Goal: Transaction & Acquisition: Book appointment/travel/reservation

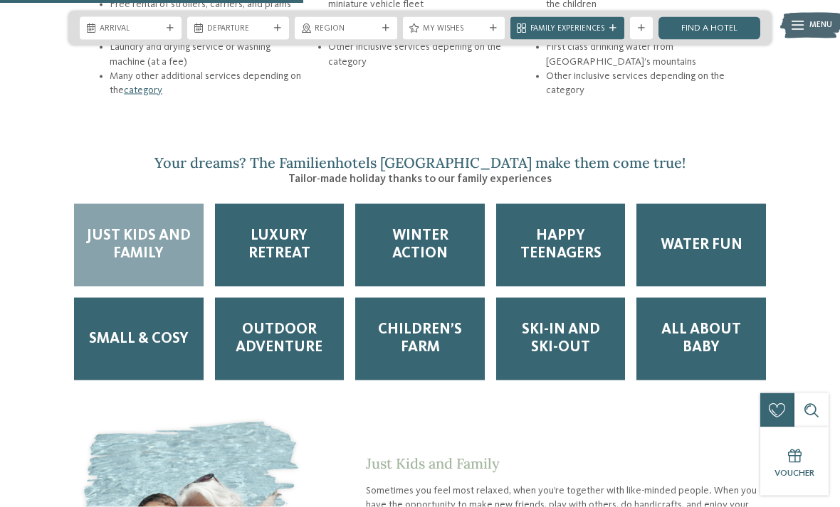
scroll to position [1819, 0]
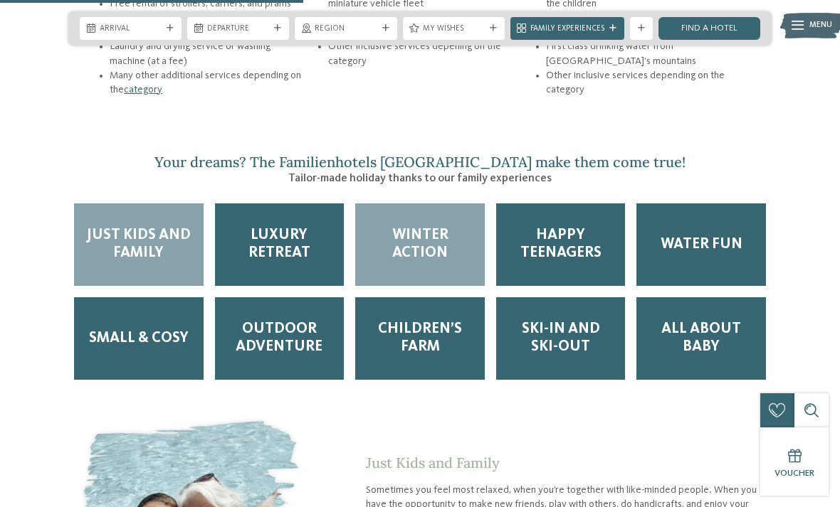
click at [430, 232] on span "Winter Action" at bounding box center [420, 245] width 107 height 36
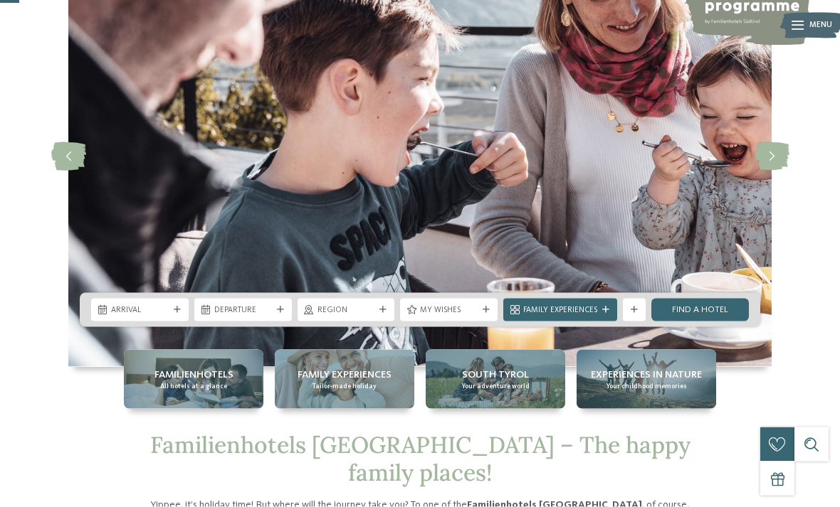
scroll to position [114, 0]
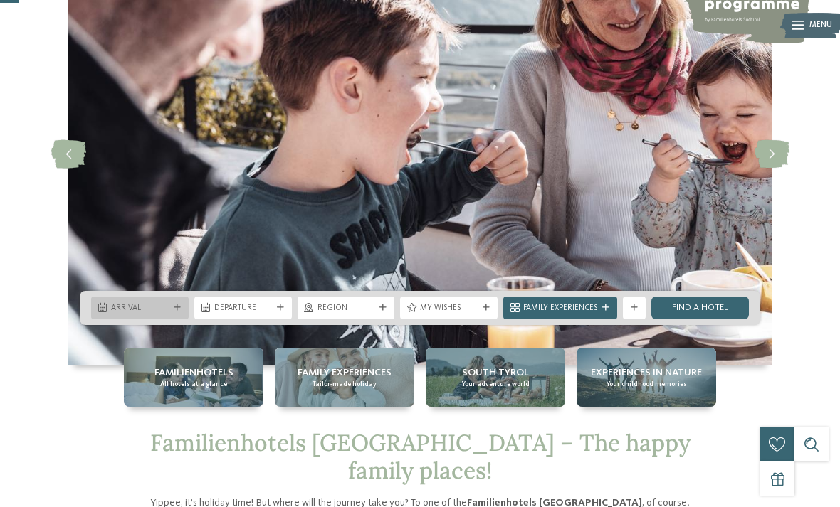
click at [129, 315] on span "Arrival" at bounding box center [140, 308] width 58 height 11
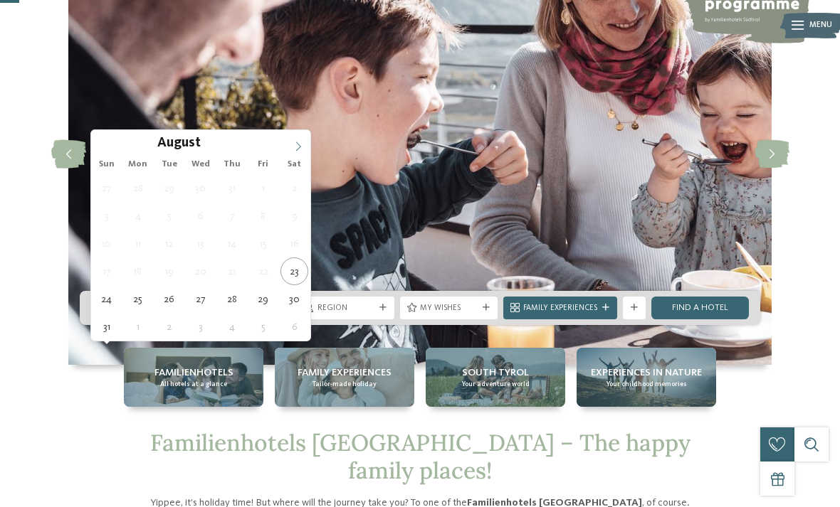
click at [287, 144] on span at bounding box center [298, 142] width 24 height 24
click at [299, 145] on icon at bounding box center [298, 147] width 10 height 10
click at [295, 149] on icon at bounding box center [298, 147] width 10 height 10
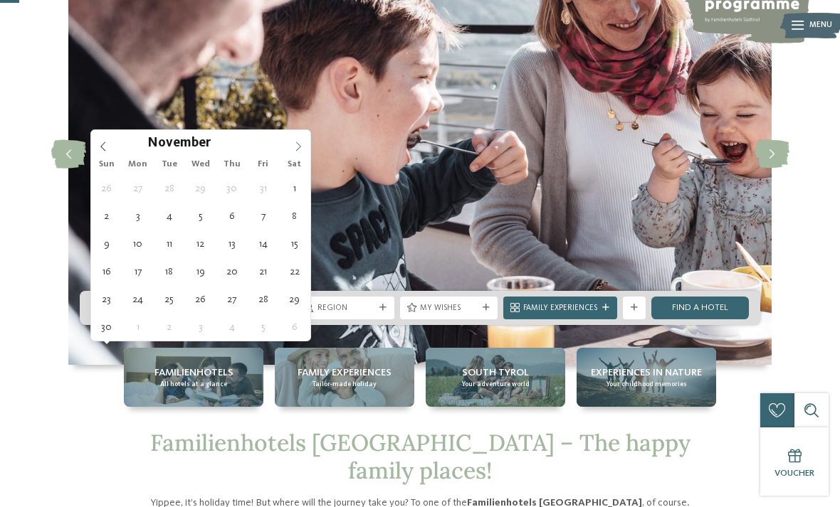
click at [295, 153] on span at bounding box center [298, 142] width 24 height 24
click at [297, 147] on icon at bounding box center [298, 147] width 10 height 10
type input "****"
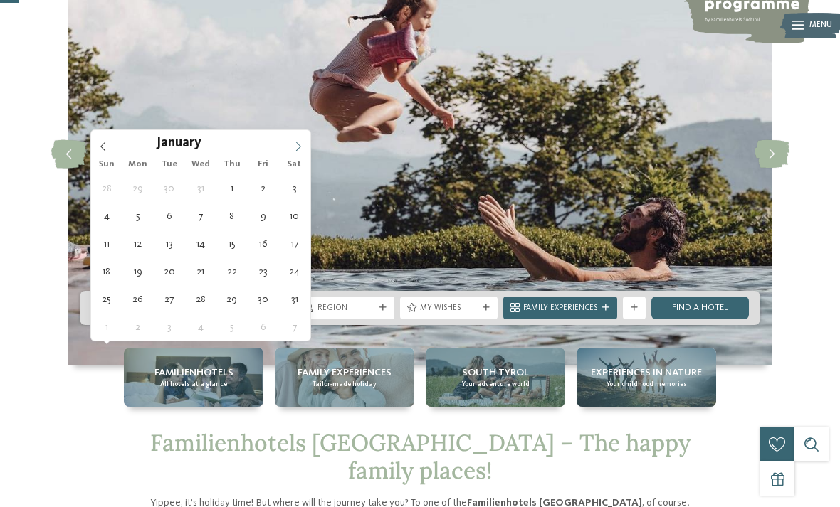
click at [298, 153] on span at bounding box center [298, 142] width 24 height 24
type div "[DATE]"
type input "****"
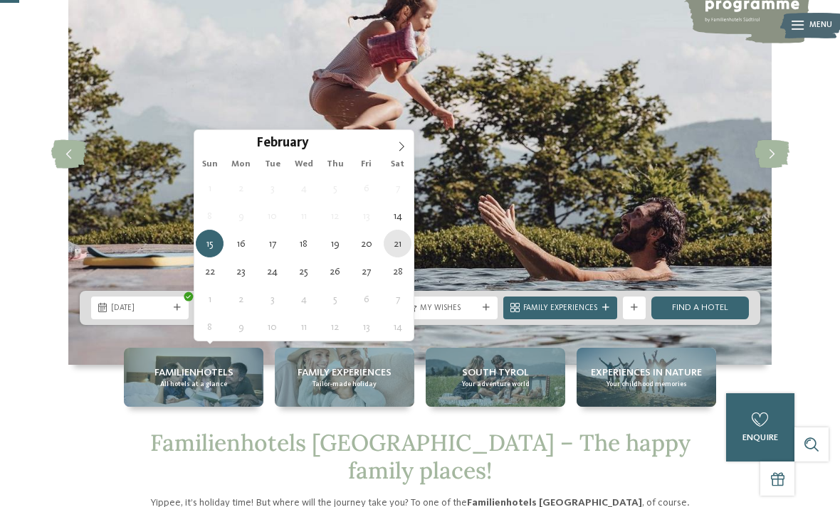
type div "[DATE]"
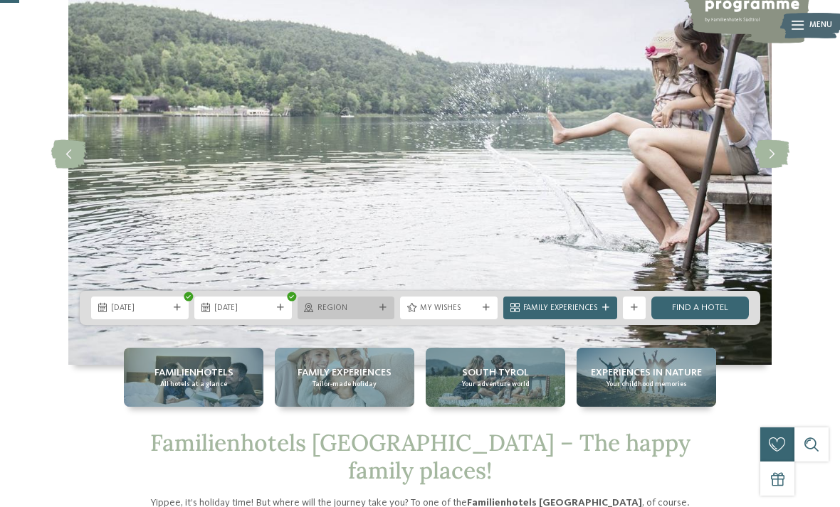
click at [349, 315] on span "Region" at bounding box center [346, 308] width 58 height 11
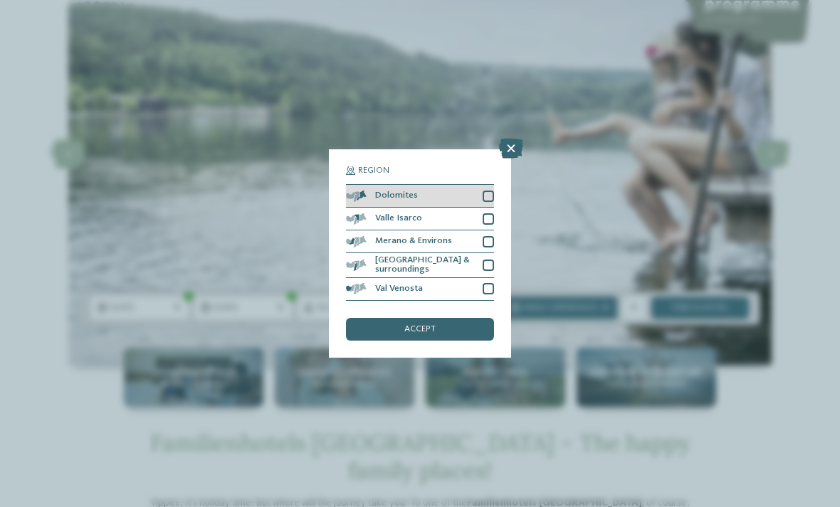
click at [366, 185] on div "Dolomites" at bounding box center [420, 196] width 148 height 23
click at [396, 318] on div "accept" at bounding box center [420, 329] width 148 height 23
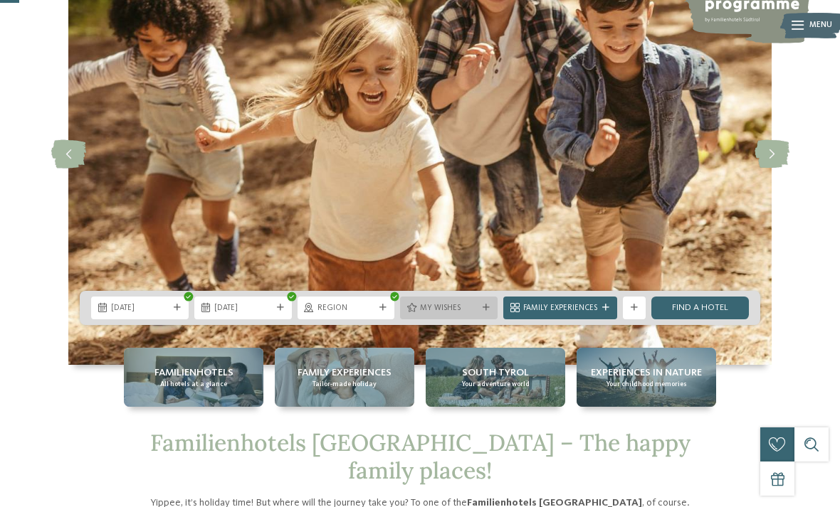
click at [448, 315] on span "My wishes" at bounding box center [449, 308] width 58 height 11
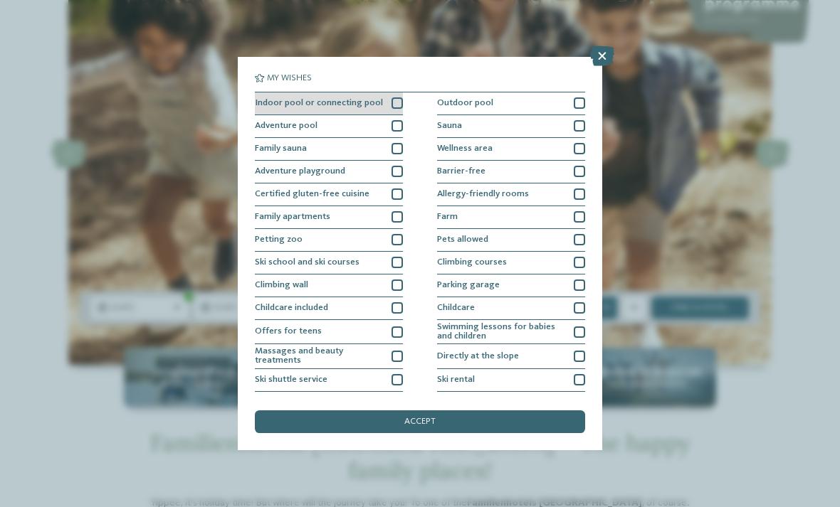
click at [282, 105] on span "Indoor pool or connecting pool" at bounding box center [319, 103] width 128 height 9
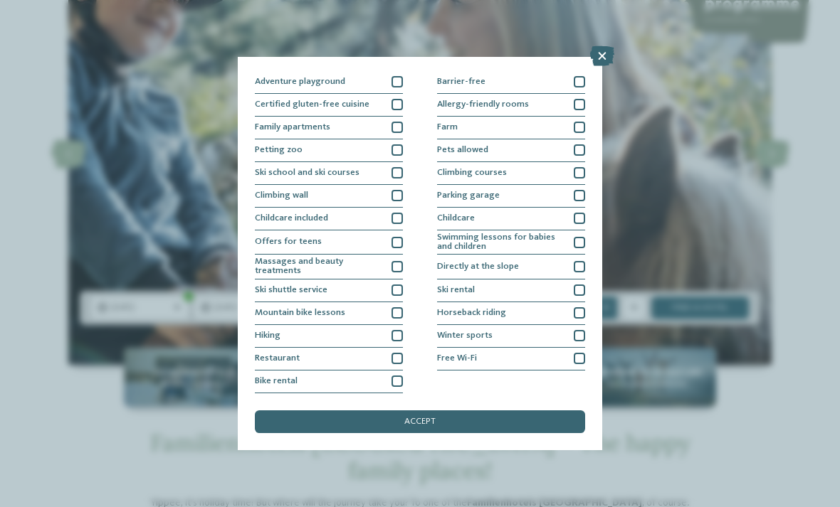
scroll to position [200, 0]
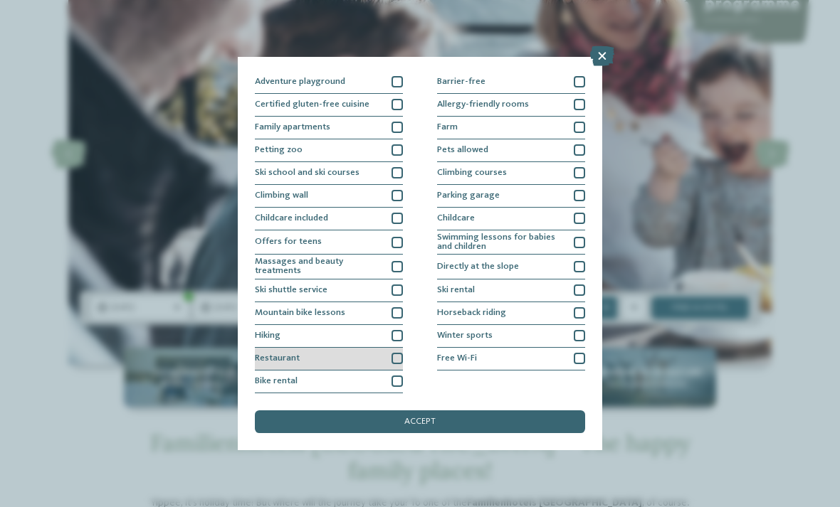
click at [263, 354] on span "Restaurant" at bounding box center [277, 358] width 45 height 9
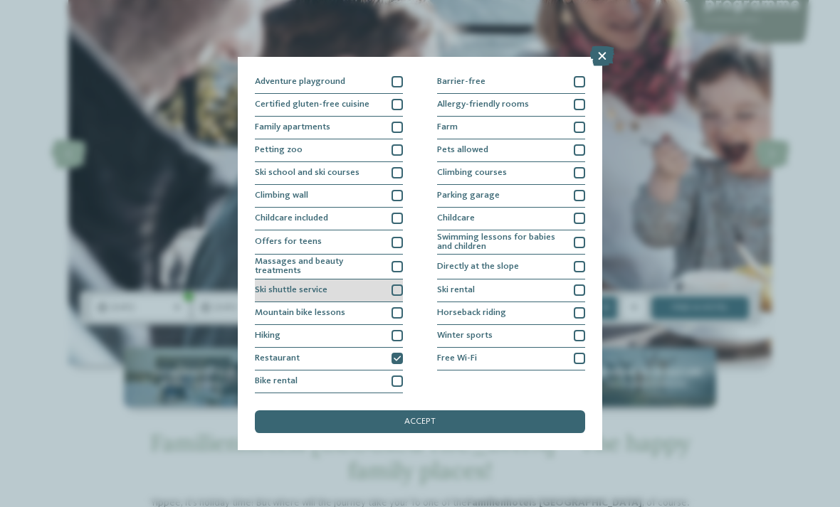
click at [278, 286] on span "Ski shuttle service" at bounding box center [291, 290] width 73 height 9
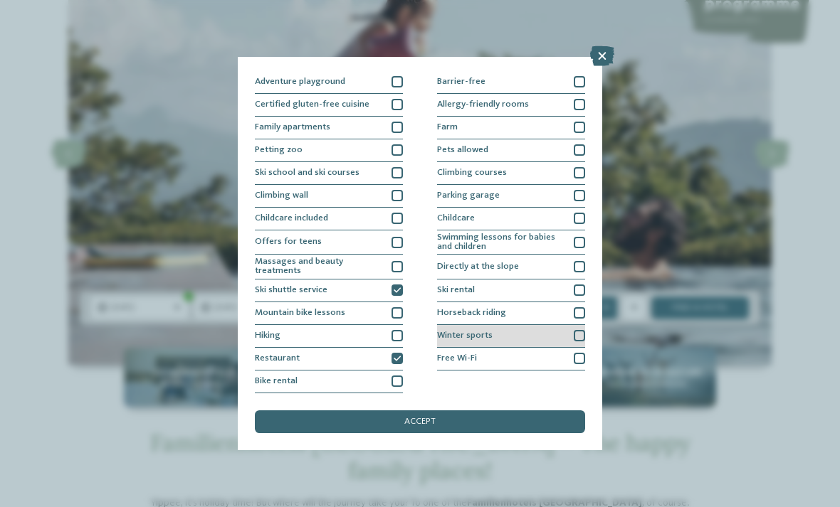
click at [455, 332] on span "Winter sports" at bounding box center [465, 336] width 56 height 9
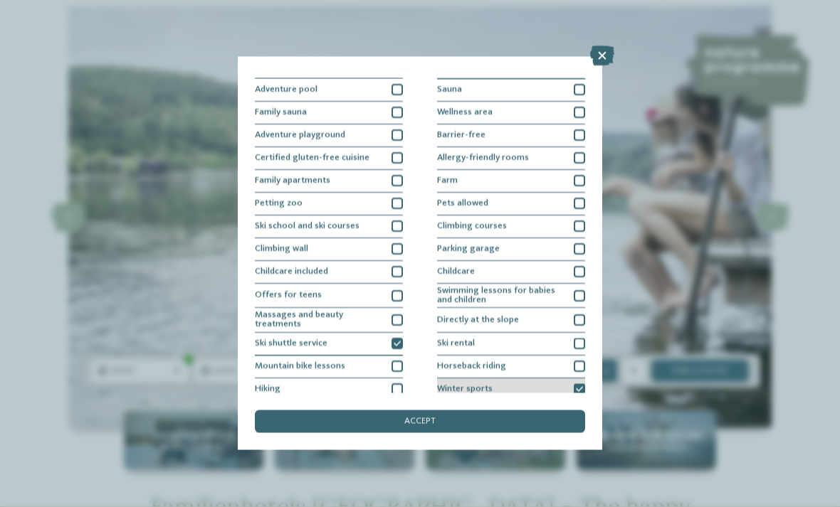
scroll to position [53, 0]
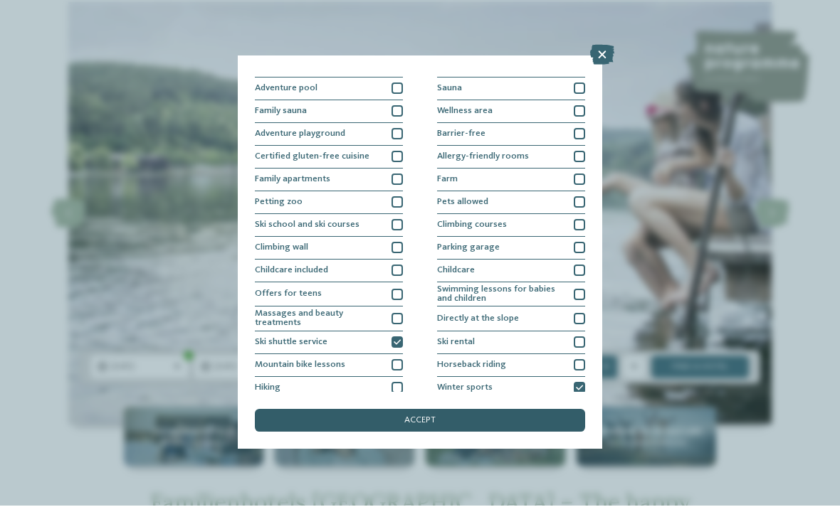
click at [308, 411] on div "accept" at bounding box center [420, 422] width 330 height 23
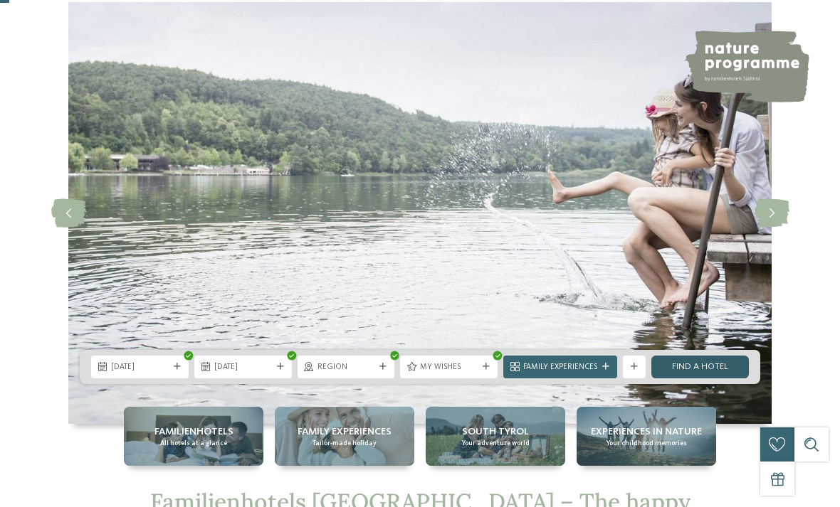
click at [692, 379] on link "Find a hotel" at bounding box center [700, 367] width 98 height 23
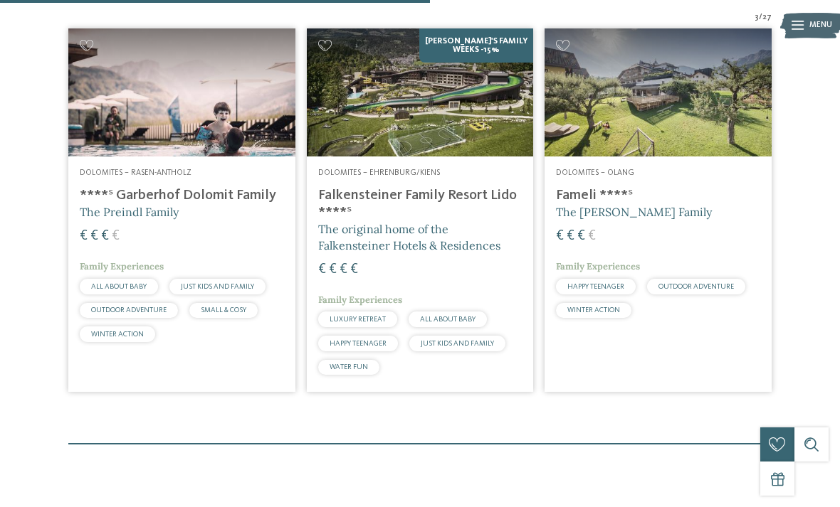
scroll to position [305, 0]
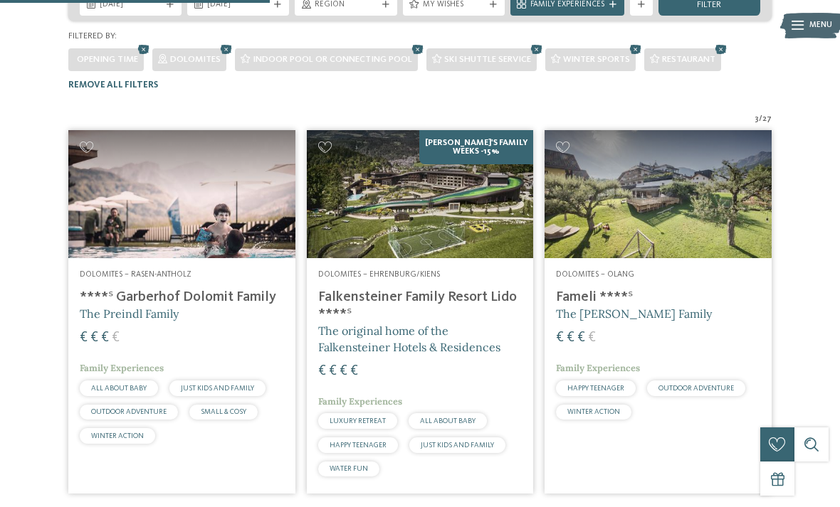
click at [131, 179] on img at bounding box center [181, 193] width 227 height 127
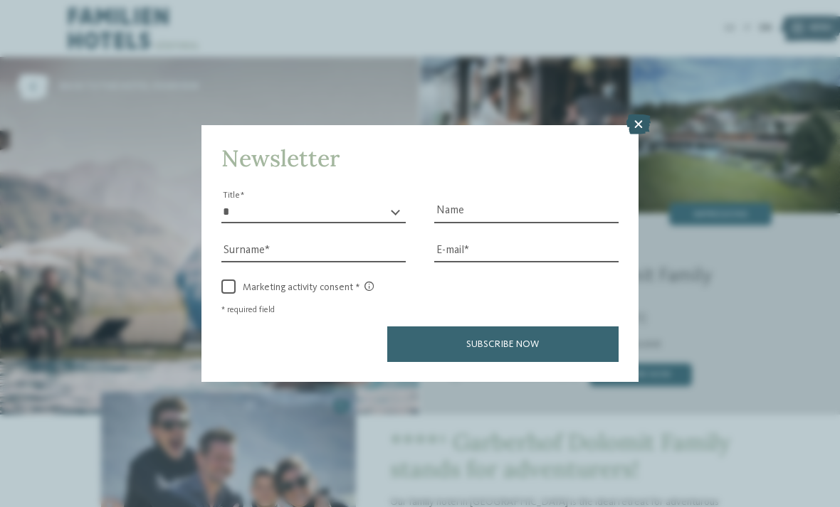
click at [634, 115] on icon at bounding box center [638, 125] width 24 height 20
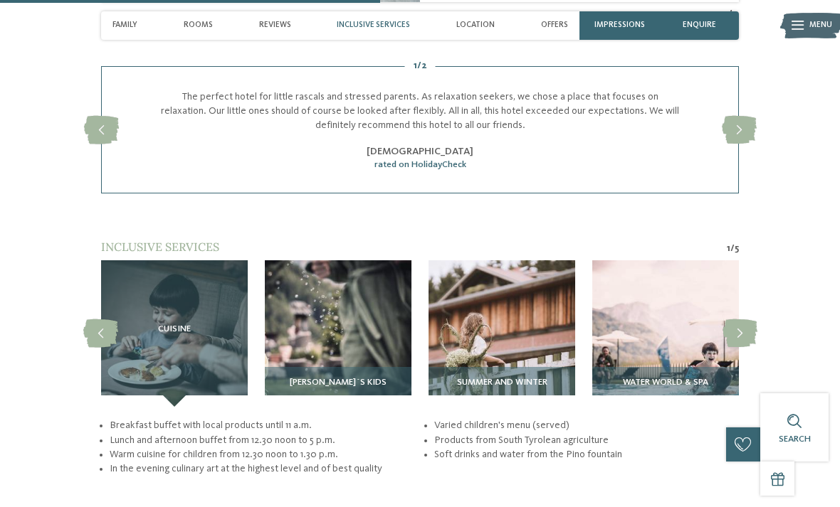
scroll to position [1971, 0]
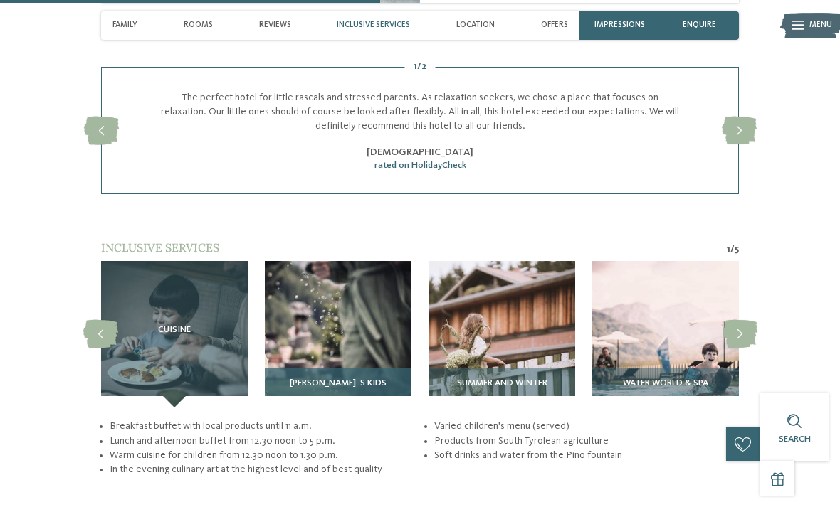
click at [331, 287] on img at bounding box center [338, 334] width 147 height 147
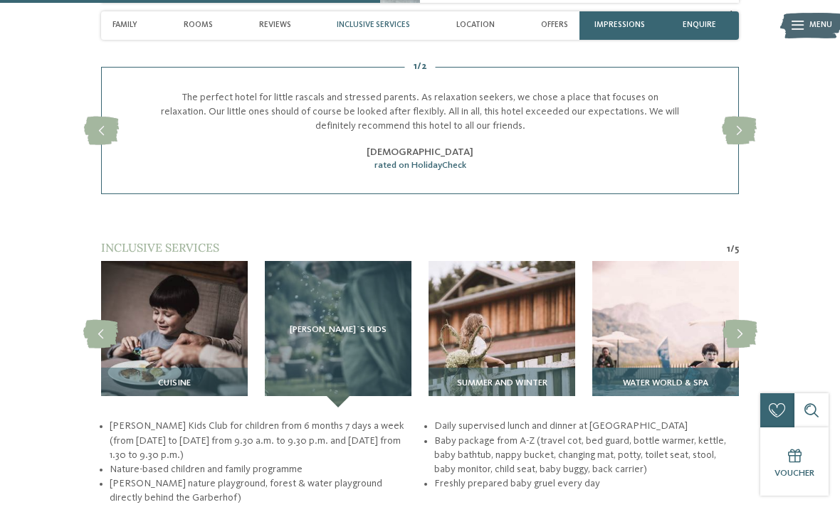
click at [637, 304] on img at bounding box center [665, 334] width 147 height 147
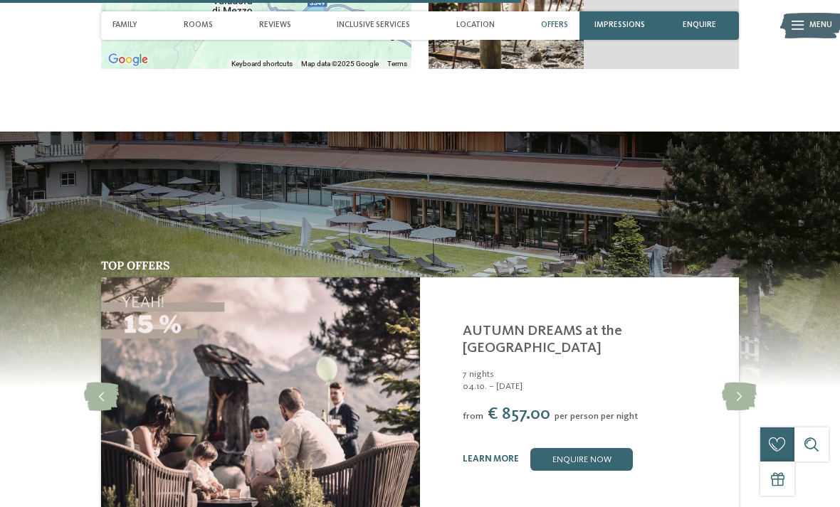
scroll to position [2799, 0]
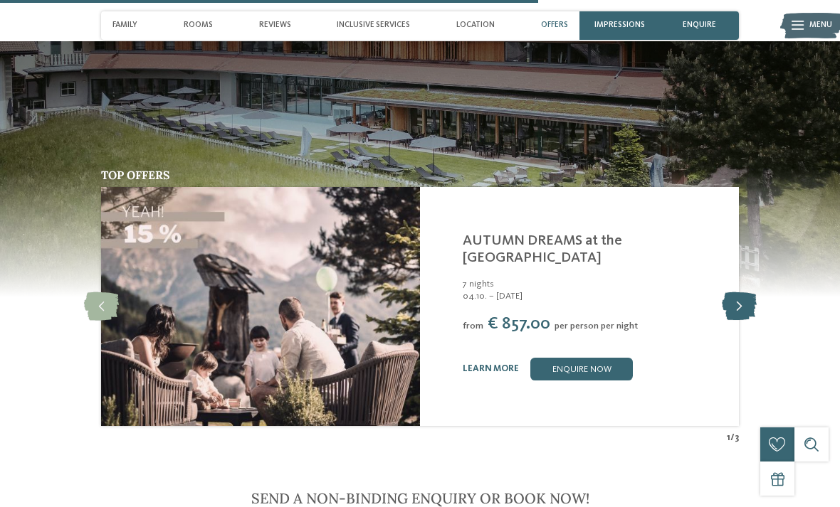
click at [741, 293] on icon at bounding box center [739, 307] width 35 height 28
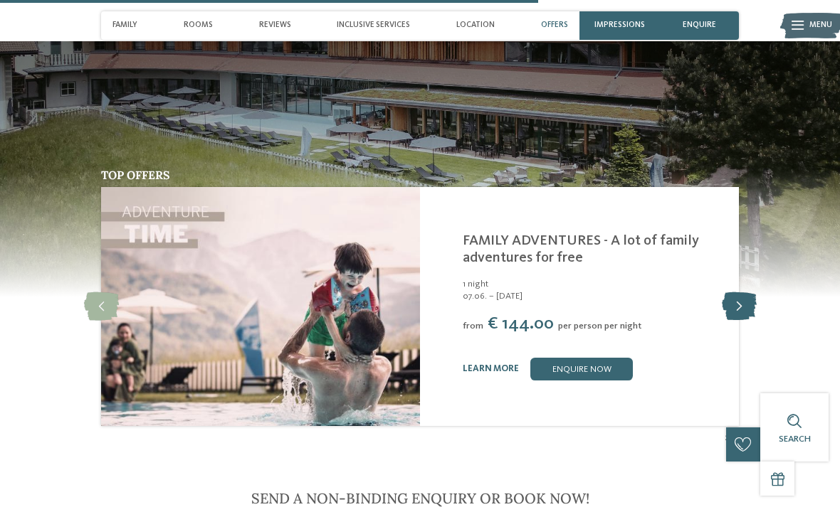
click at [730, 293] on icon at bounding box center [739, 307] width 35 height 28
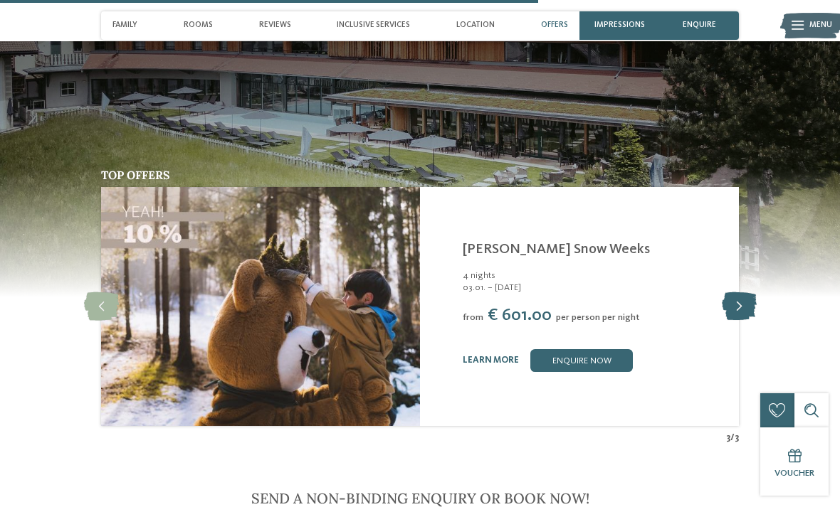
click at [737, 293] on icon at bounding box center [739, 307] width 35 height 28
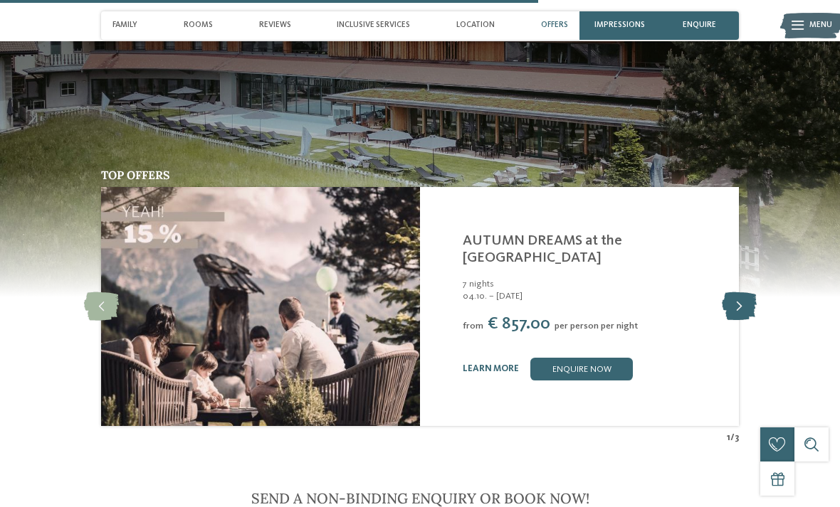
click at [742, 293] on icon at bounding box center [739, 307] width 35 height 28
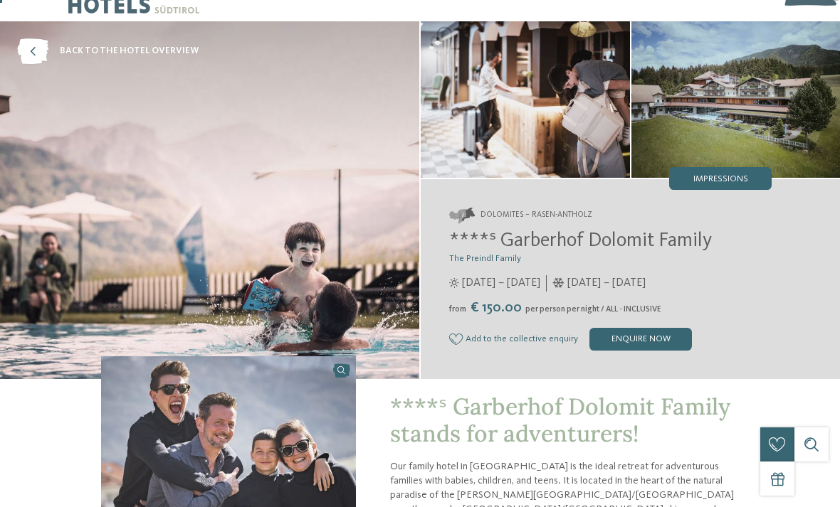
scroll to position [0, 0]
